Goal: Check status: Check status

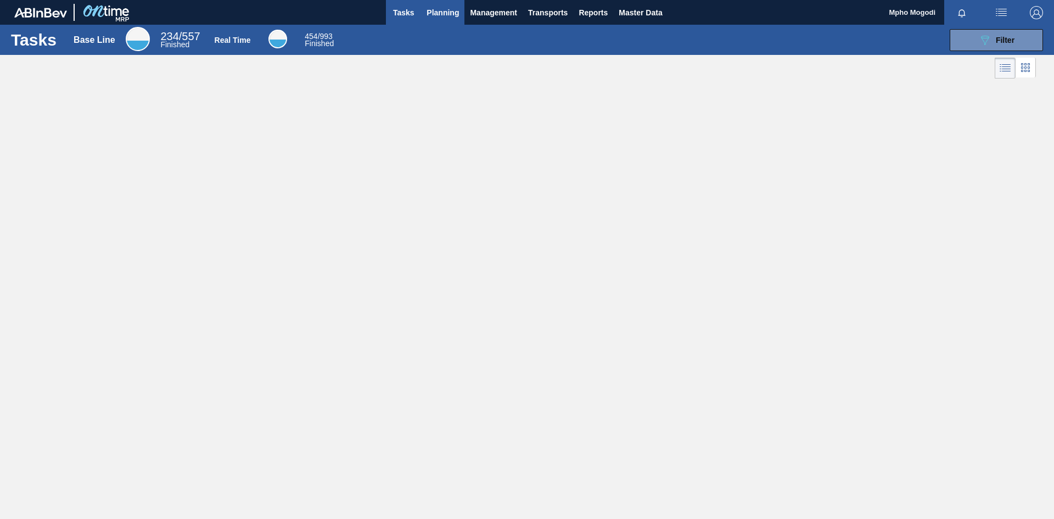
click at [441, 12] on span "Planning" at bounding box center [442, 12] width 32 height 13
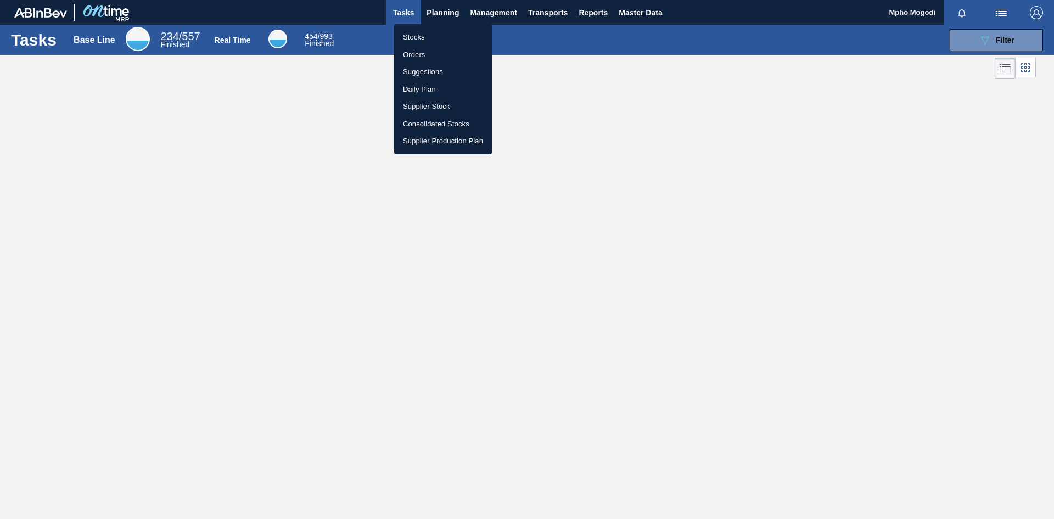
click at [427, 36] on li "Stocks" at bounding box center [443, 38] width 98 height 18
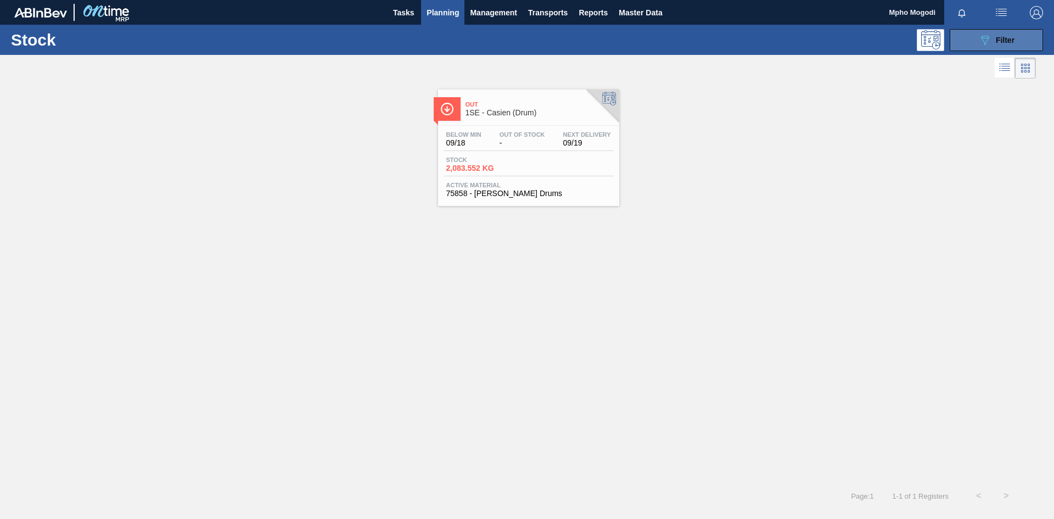
click at [969, 36] on button "089F7B8B-B2A5-4AFE-B5C0-19BA573D28AC Filter" at bounding box center [995, 40] width 93 height 22
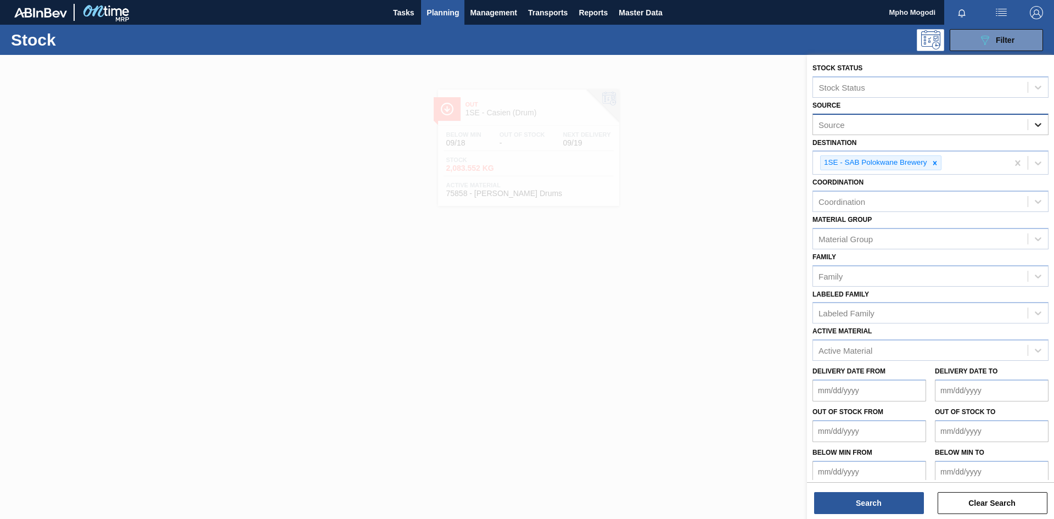
click at [1036, 125] on icon at bounding box center [1037, 125] width 7 height 4
drag, startPoint x: 1046, startPoint y: 185, endPoint x: 1045, endPoint y: 196, distance: 11.6
click at [1045, 196] on div "Stock Status Stock Status Source Source Destination 1SE - SAB Polokwane Brewery…" at bounding box center [930, 271] width 247 height 433
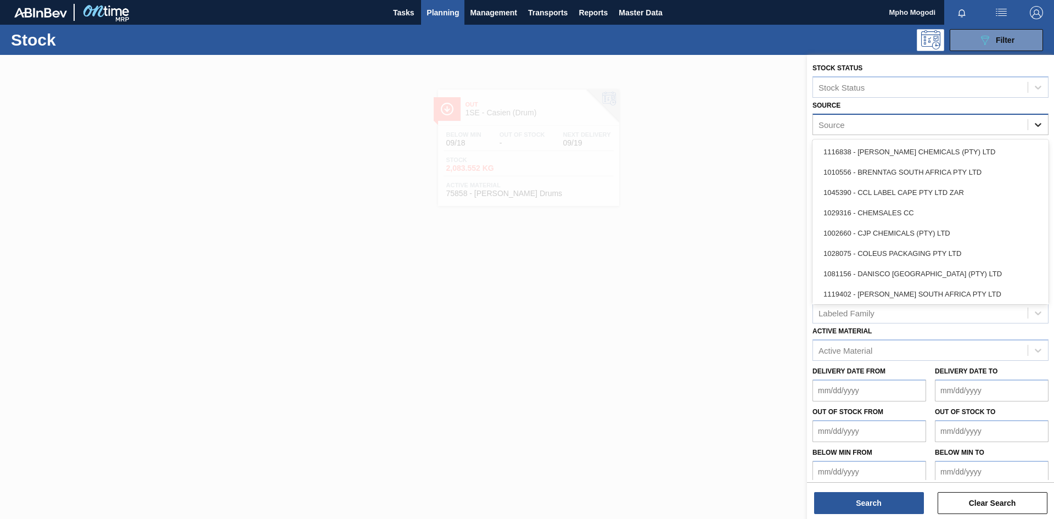
click at [1037, 126] on icon at bounding box center [1037, 125] width 7 height 4
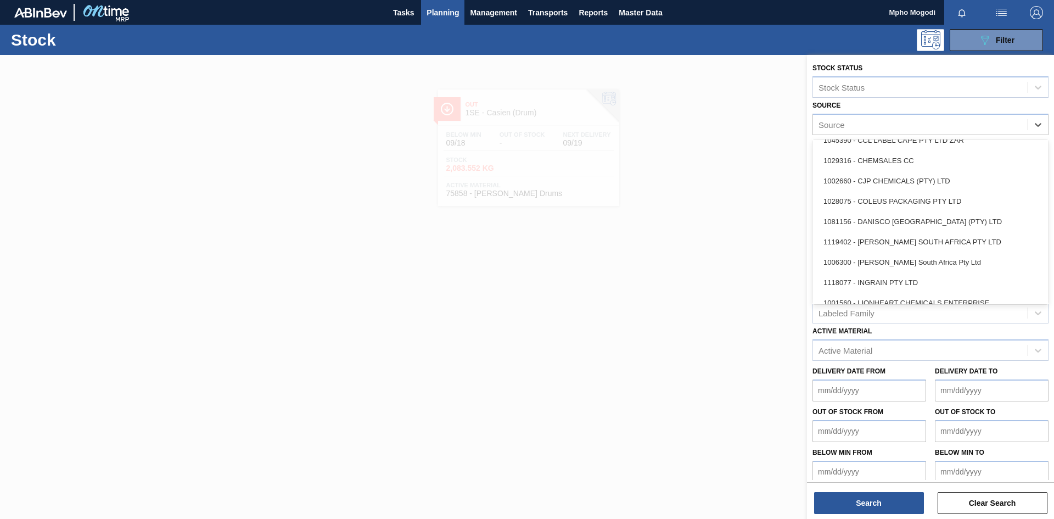
scroll to position [61, 0]
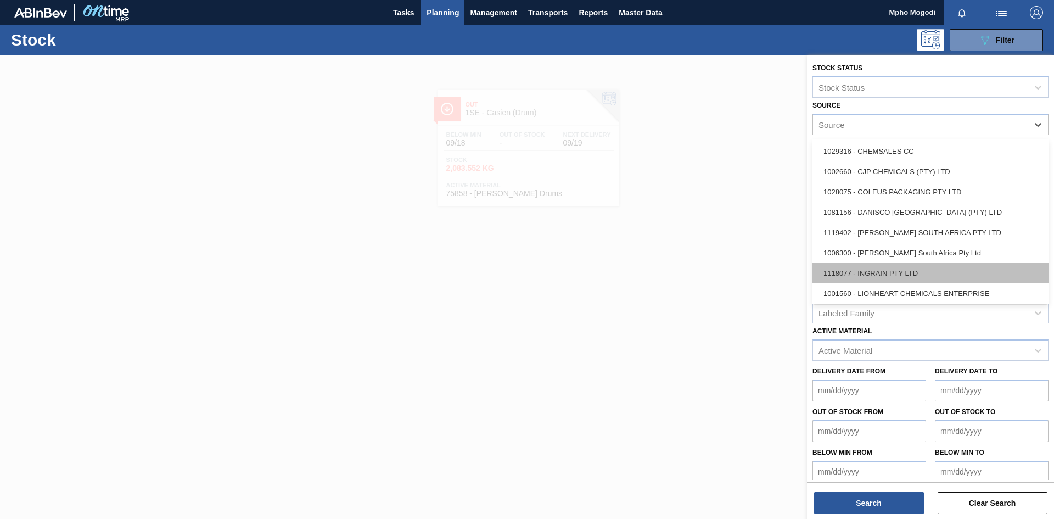
click at [935, 265] on div "1118077 - INGRAIN PTY LTD" at bounding box center [930, 273] width 236 height 20
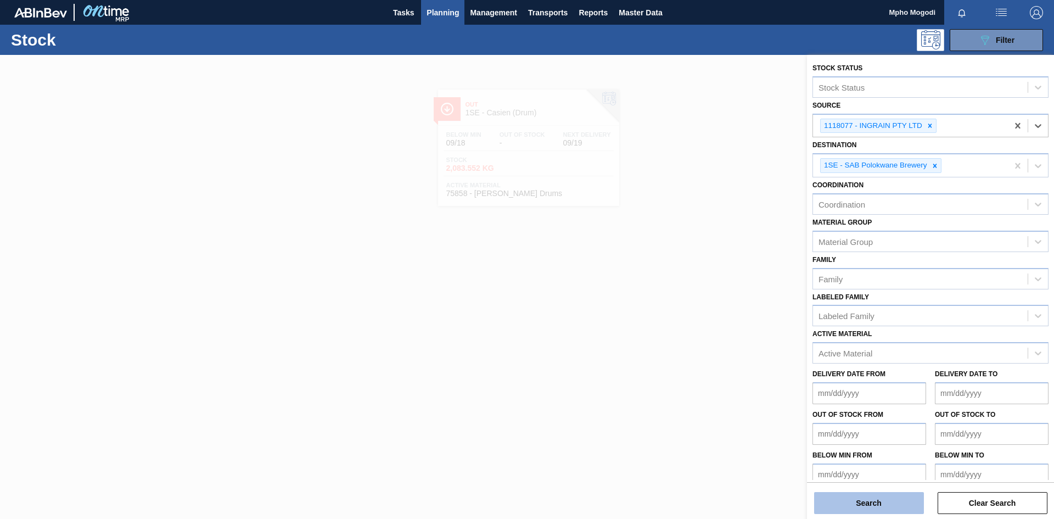
click at [866, 501] on button "Search" at bounding box center [869, 503] width 110 height 22
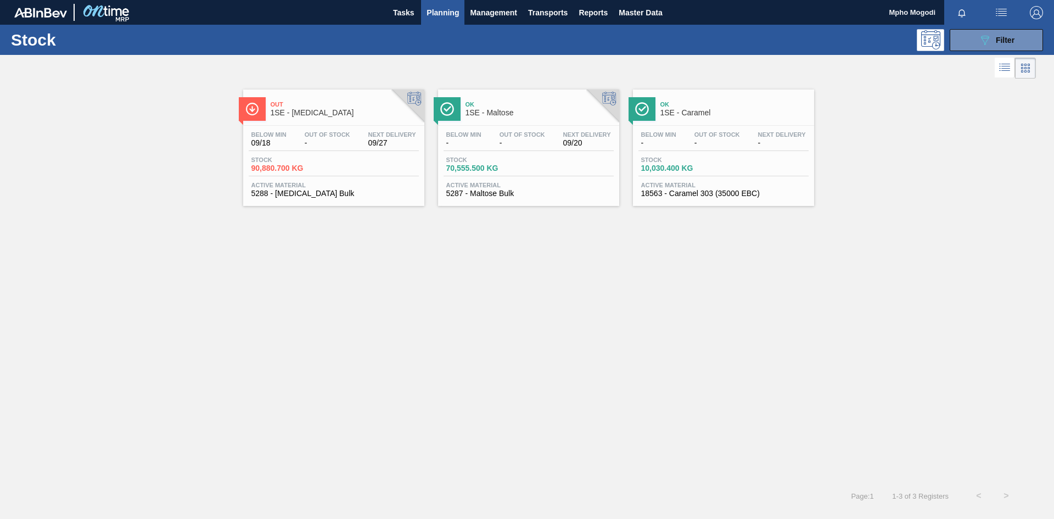
click at [483, 186] on span "Active Material" at bounding box center [528, 185] width 165 height 7
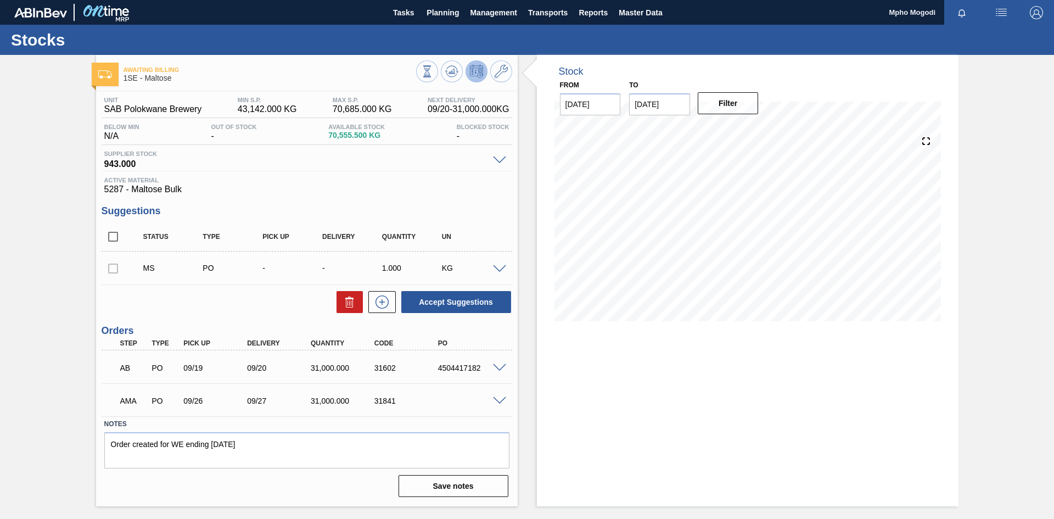
drag, startPoint x: 1053, startPoint y: 192, endPoint x: 1050, endPoint y: 221, distance: 28.7
click at [1050, 221] on div "Awaiting Billing 1SE - Maltose Unit SAB Polokwane Brewery MIN S.P. 43,142.000 K…" at bounding box center [527, 280] width 1054 height 451
click at [1053, 142] on div "Awaiting Billing 1SE - Maltose Unit SAB Polokwane Brewery MIN S.P. 43,142.000 K…" at bounding box center [527, 280] width 1054 height 451
drag, startPoint x: 1053, startPoint y: 149, endPoint x: 1053, endPoint y: 156, distance: 7.1
click at [1053, 155] on div "Awaiting Billing 1SE - Maltose Unit SAB Polokwane Brewery MIN S.P. 43,142.000 K…" at bounding box center [527, 280] width 1054 height 451
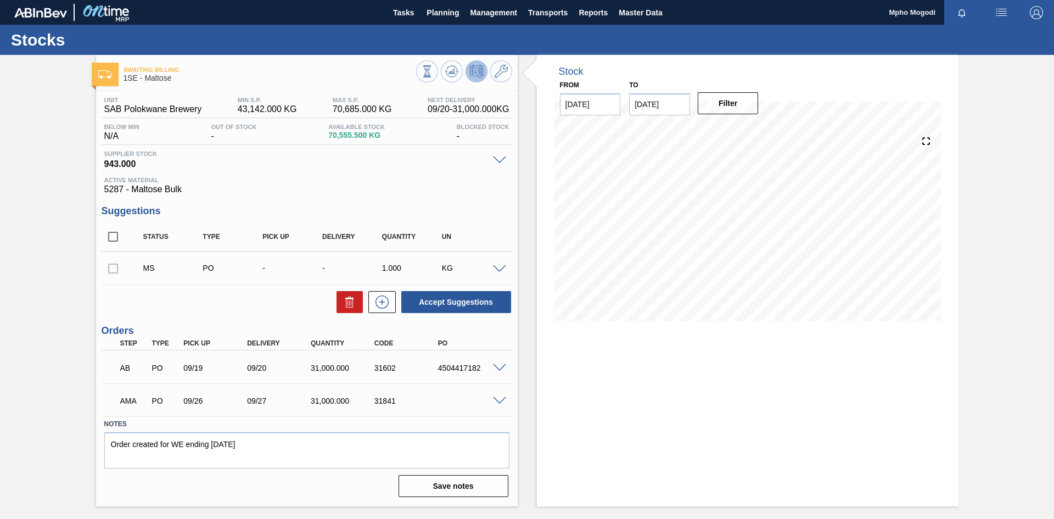
click at [497, 401] on span at bounding box center [499, 401] width 13 height 8
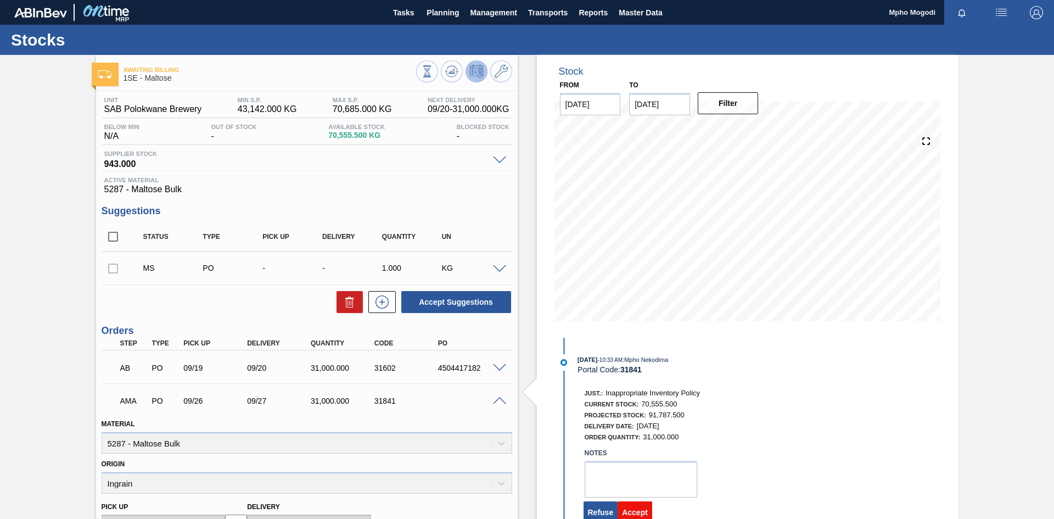
click at [640, 509] on button "Accept" at bounding box center [634, 512] width 35 height 22
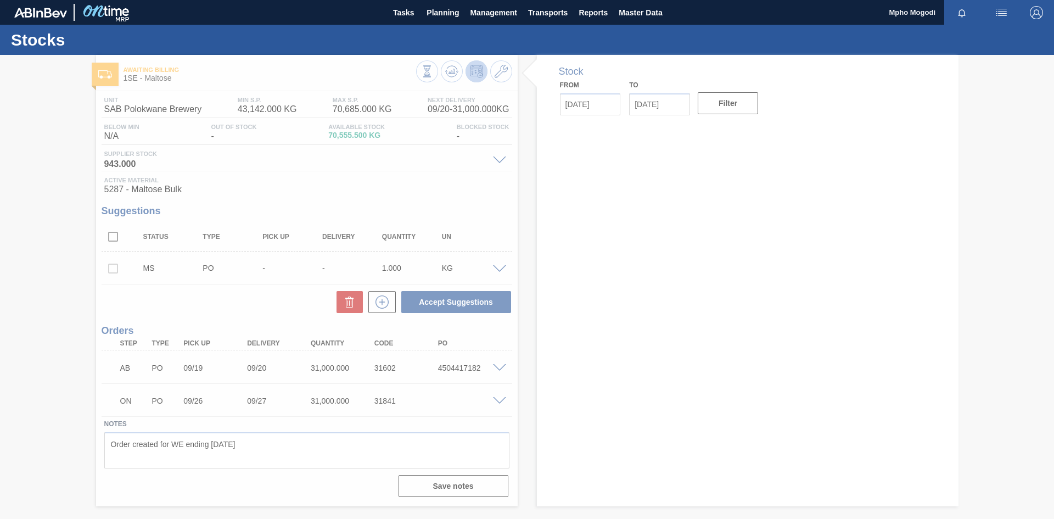
type input "[DATE]"
